Goal: Navigation & Orientation: Find specific page/section

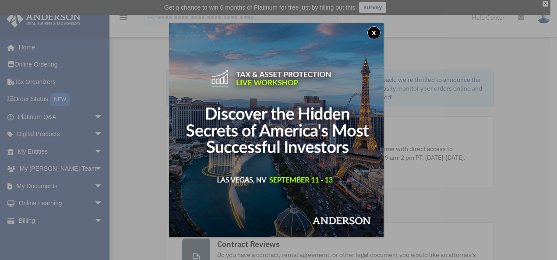
click at [373, 31] on button "x" at bounding box center [373, 32] width 13 height 13
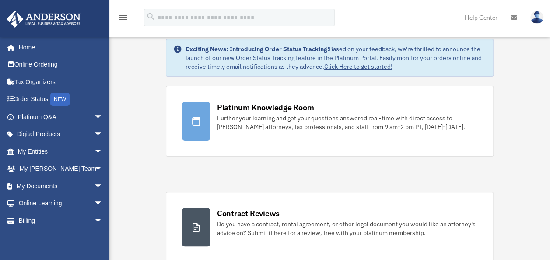
scroll to position [32, 0]
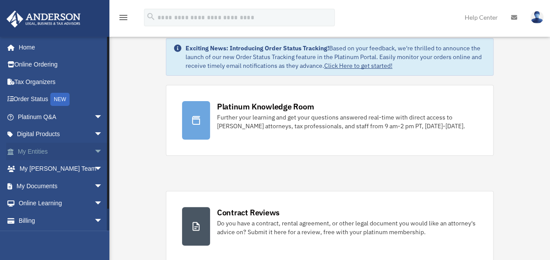
click at [94, 149] on span "arrow_drop_down" at bounding box center [103, 152] width 18 height 18
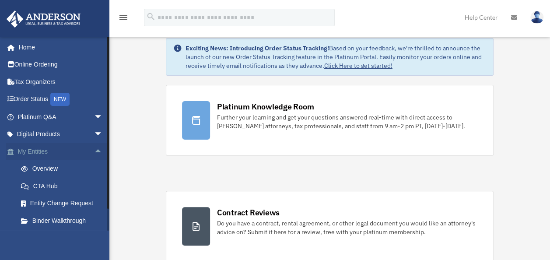
click at [46, 149] on link "My Entities arrow_drop_up" at bounding box center [61, 152] width 110 height 18
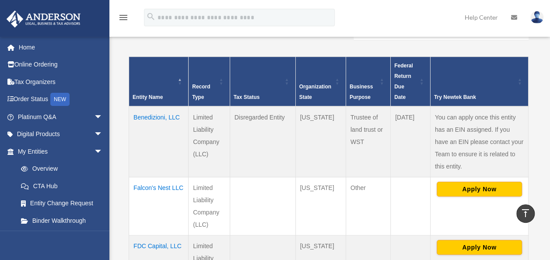
scroll to position [188, 0]
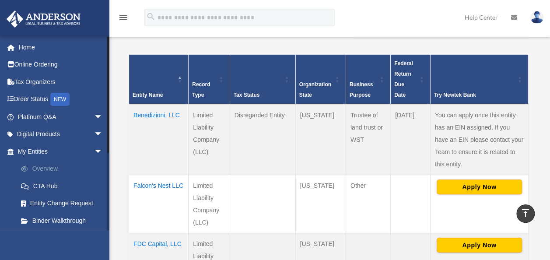
click at [51, 169] on link "Overview" at bounding box center [64, 169] width 104 height 18
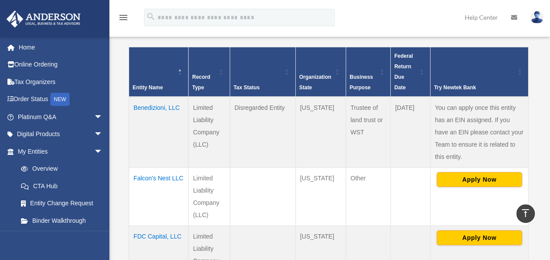
scroll to position [197, 0]
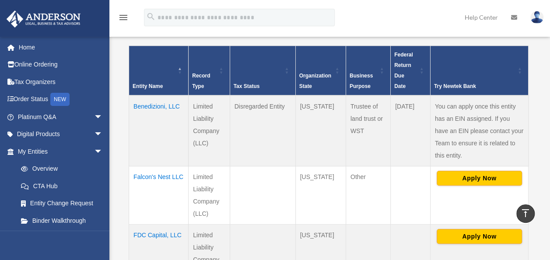
click at [150, 95] on td "Benedizioni, LLC" at bounding box center [159, 130] width 60 height 71
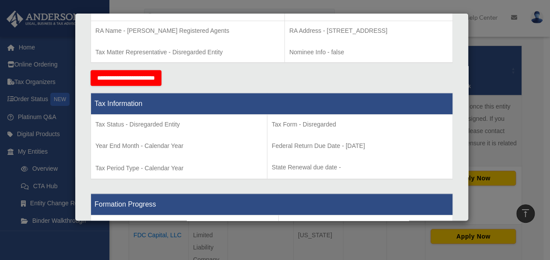
scroll to position [0, 0]
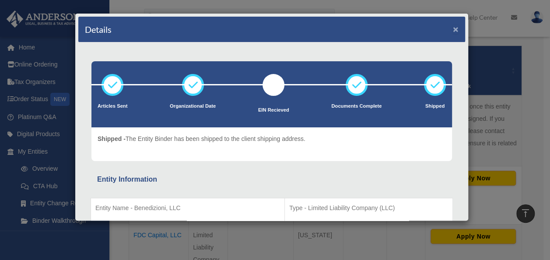
click at [453, 28] on button "×" at bounding box center [456, 29] width 6 height 9
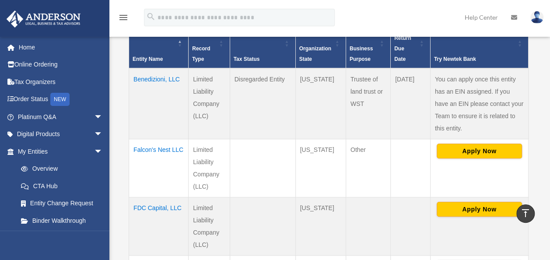
scroll to position [227, 0]
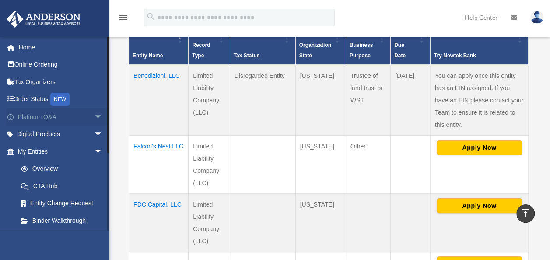
click at [94, 118] on span "arrow_drop_down" at bounding box center [103, 117] width 18 height 18
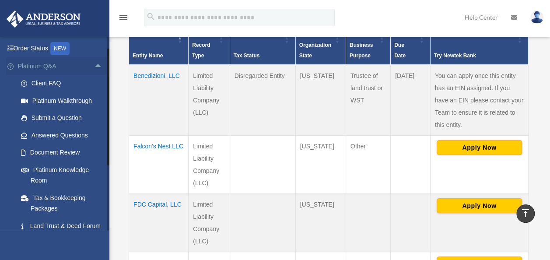
scroll to position [53, 0]
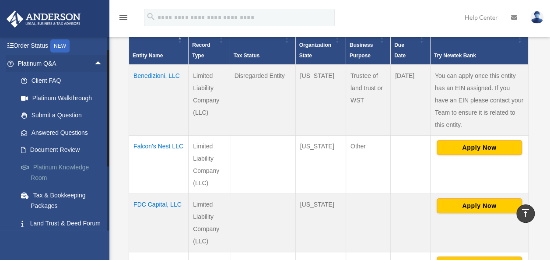
click at [63, 175] on link "Platinum Knowledge Room" at bounding box center [64, 172] width 104 height 28
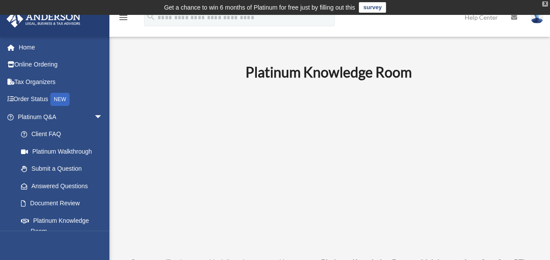
click at [542, 3] on div "X" at bounding box center [545, 3] width 6 height 5
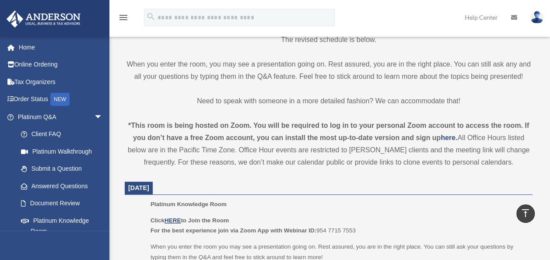
scroll to position [216, 0]
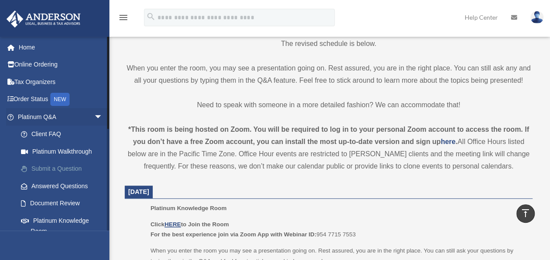
click at [49, 174] on link "Submit a Question" at bounding box center [64, 169] width 104 height 18
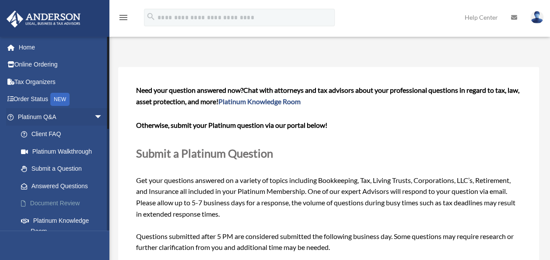
click at [42, 207] on link "Document Review" at bounding box center [64, 204] width 104 height 18
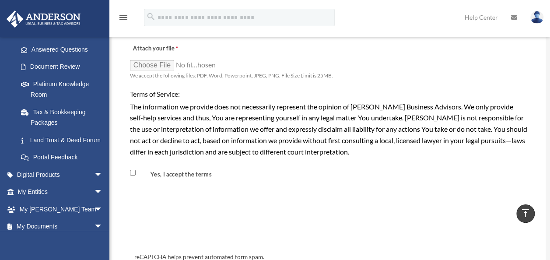
scroll to position [137, 0]
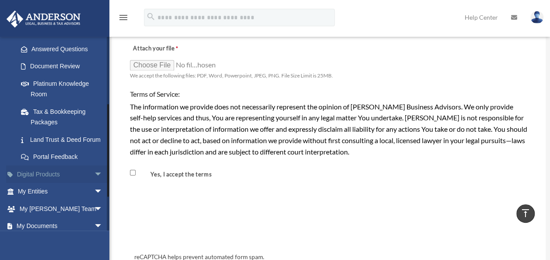
click at [94, 183] on span "arrow_drop_down" at bounding box center [103, 174] width 18 height 18
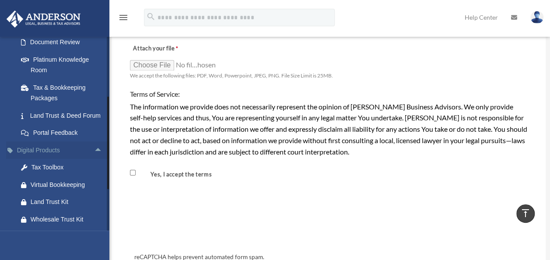
scroll to position [163, 0]
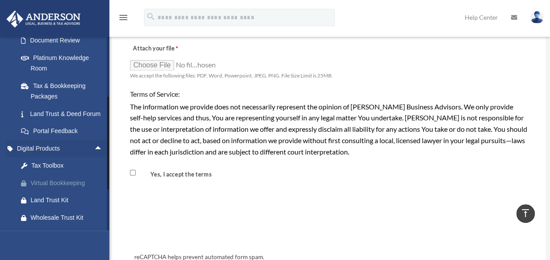
click at [48, 189] on div "Virtual Bookkeeping" at bounding box center [68, 183] width 74 height 11
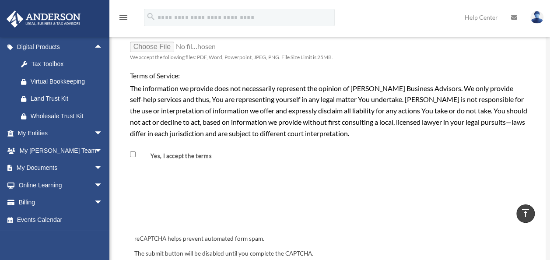
scroll to position [274, 0]
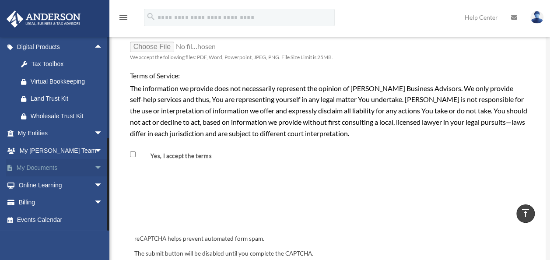
click at [94, 166] on span "arrow_drop_down" at bounding box center [103, 168] width 18 height 18
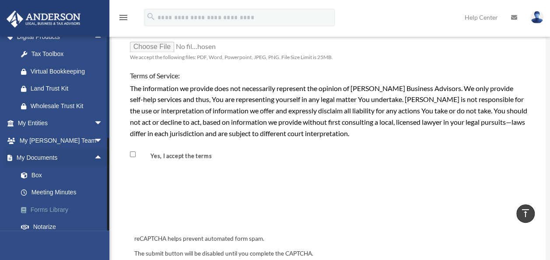
click at [68, 218] on link "Forms Library" at bounding box center [64, 210] width 104 height 18
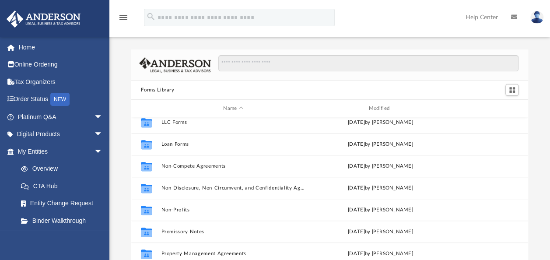
scroll to position [425, 0]
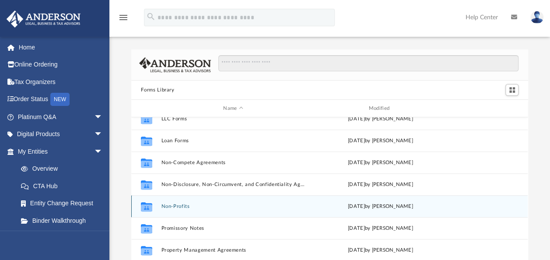
click at [195, 205] on button "Non-Profits" at bounding box center [234, 207] width 144 height 6
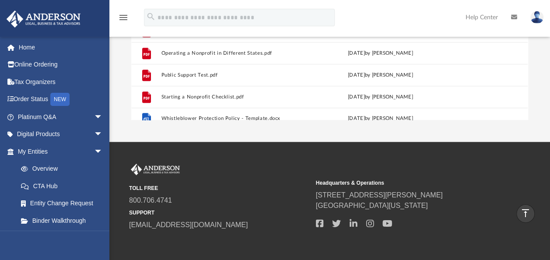
scroll to position [182, 0]
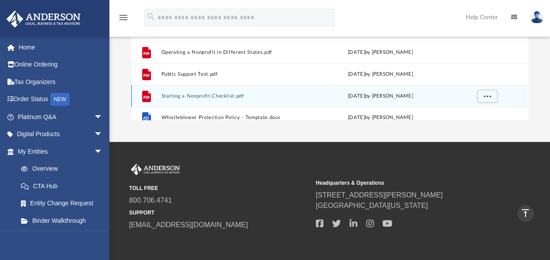
click at [186, 98] on button "Starting a Nonprofit Checklist.pdf" at bounding box center [234, 96] width 144 height 6
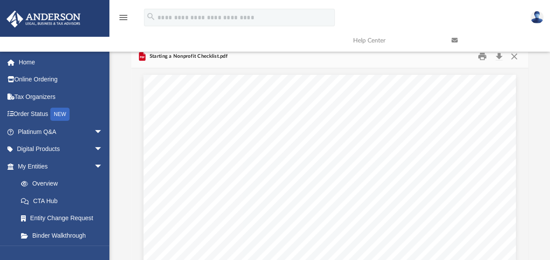
scroll to position [0, 0]
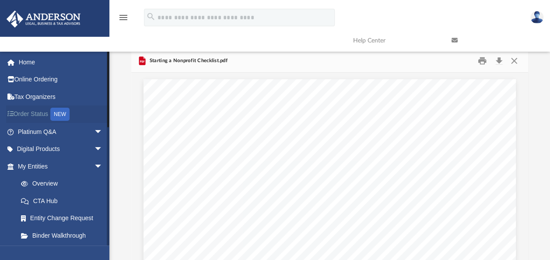
click at [19, 113] on link "Order Status NEW" at bounding box center [61, 114] width 110 height 18
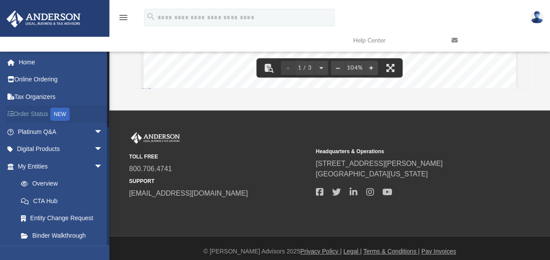
scroll to position [217, 0]
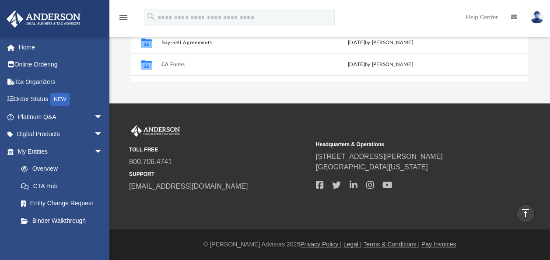
scroll to position [192, 390]
click at [55, 79] on link "Tax Organizers" at bounding box center [61, 82] width 110 height 18
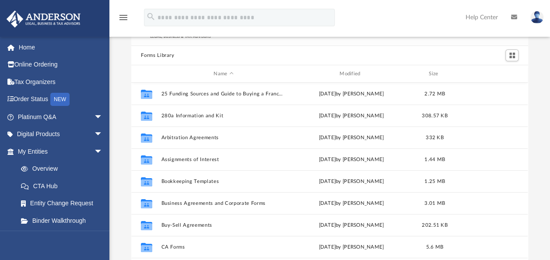
scroll to position [192, 390]
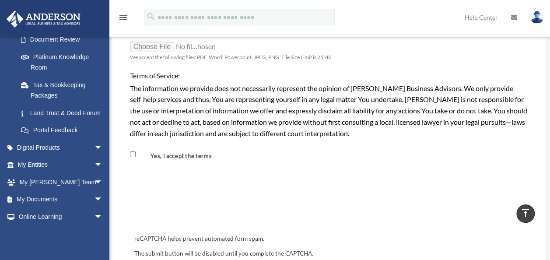
scroll to position [205, 0]
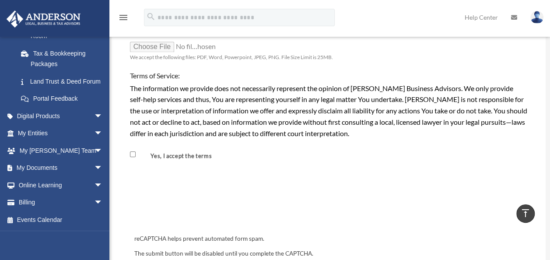
click at [80, 240] on div "[EMAIL_ADDRESS][DOMAIN_NAME] Sign Out [EMAIL_ADDRESS][DOMAIN_NAME] Home Online …" at bounding box center [54, 166] width 109 height 260
click at [94, 201] on span "arrow_drop_down" at bounding box center [103, 203] width 18 height 18
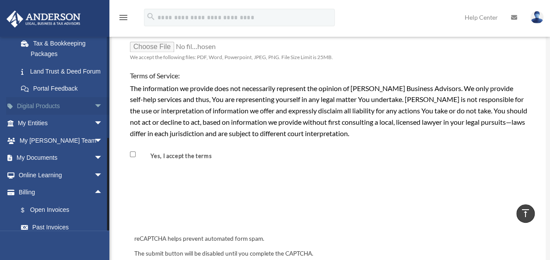
click at [94, 114] on span "arrow_drop_down" at bounding box center [103, 106] width 18 height 18
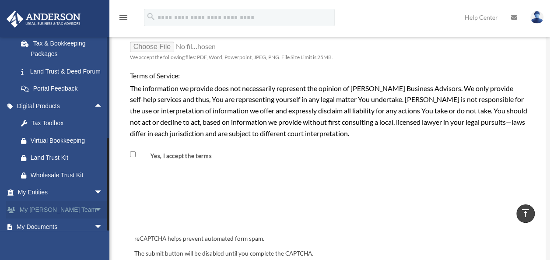
click at [94, 216] on span "arrow_drop_down" at bounding box center [103, 210] width 18 height 18
click at [71, 217] on link "My Anderson Team arrow_drop_up" at bounding box center [61, 210] width 110 height 18
click at [94, 217] on span "arrow_drop_up" at bounding box center [103, 210] width 18 height 18
click at [94, 217] on span "arrow_drop_down" at bounding box center [103, 210] width 18 height 18
click at [69, 214] on link "My Anderson Team arrow_drop_up" at bounding box center [61, 210] width 110 height 18
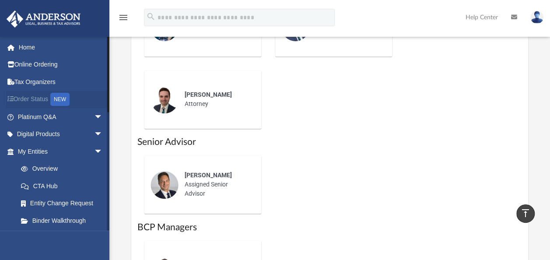
scroll to position [607, 0]
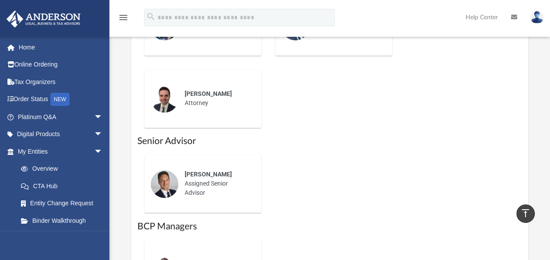
click at [477, 197] on div "[PERSON_NAME] Assigned Senior Advisor" at bounding box center [329, 184] width 384 height 72
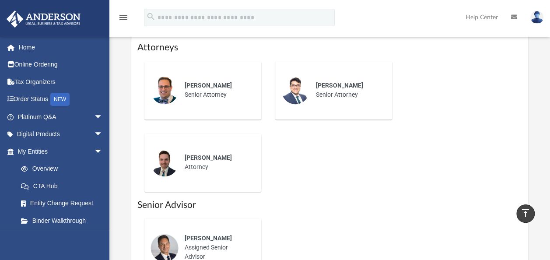
scroll to position [538, 0]
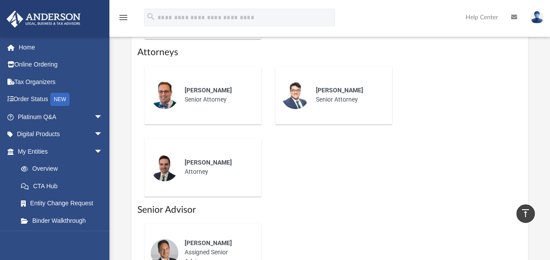
click at [503, 165] on div "[PERSON_NAME] Senior Attorney [PERSON_NAME] Senior Attorney [PERSON_NAME] Attor…" at bounding box center [329, 131] width 384 height 144
click at [503, 171] on div "[PERSON_NAME] Senior Attorney [PERSON_NAME] Senior Attorney [PERSON_NAME] Attor…" at bounding box center [329, 131] width 384 height 144
click at [504, 173] on div "[PERSON_NAME] Senior Attorney [PERSON_NAME] Senior Attorney [PERSON_NAME] Attor…" at bounding box center [329, 131] width 384 height 144
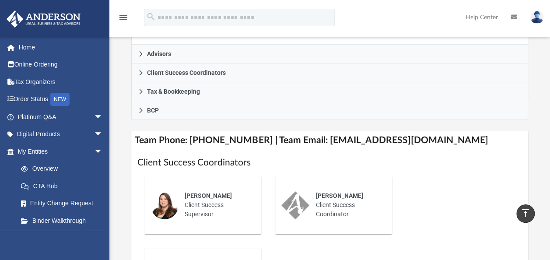
scroll to position [269, 0]
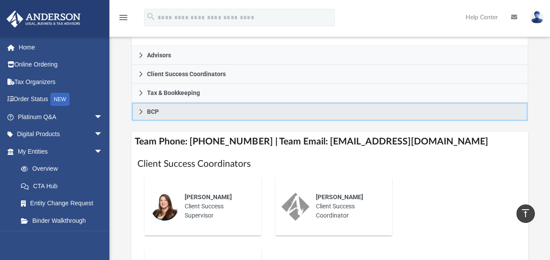
click at [155, 111] on span "BCP" at bounding box center [153, 112] width 12 height 6
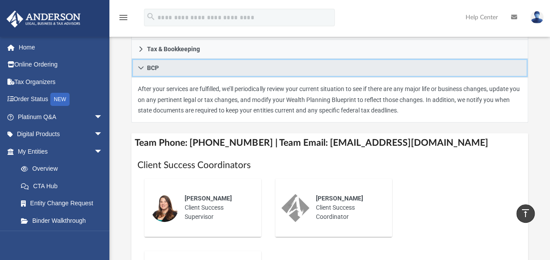
scroll to position [225, 0]
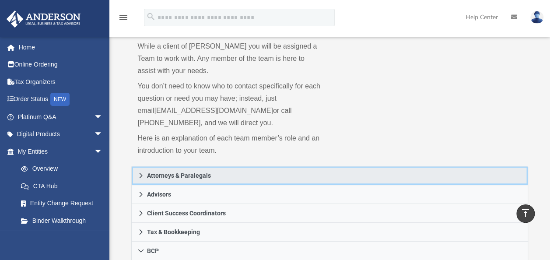
click at [505, 180] on link "Attorneys & Paralegals" at bounding box center [329, 175] width 397 height 19
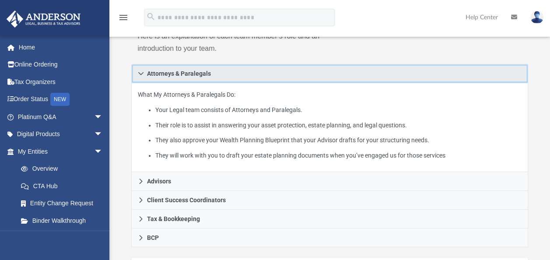
scroll to position [144, 0]
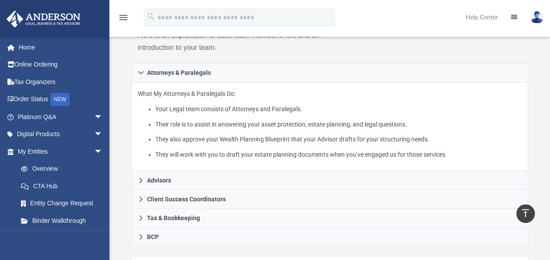
click at [520, 151] on li "They will work with you to draft your estate planning documents when you’ve eng…" at bounding box center [338, 154] width 366 height 11
